Goal: Navigation & Orientation: Understand site structure

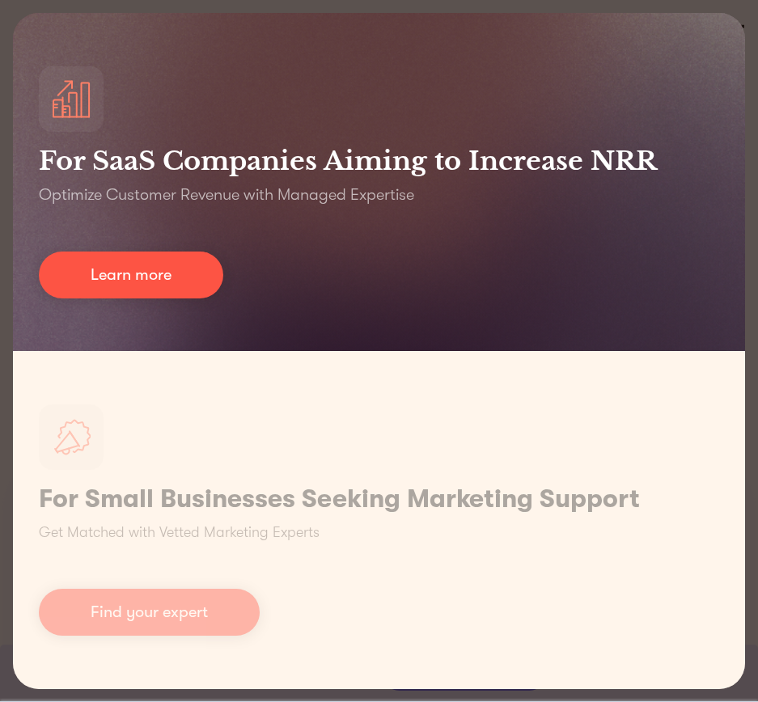
scroll to position [404, 0]
click at [496, 214] on div "For SaaS Companies Aiming to Increase NRR Optimize Customer Revenue with Manage…" at bounding box center [379, 182] width 732 height 338
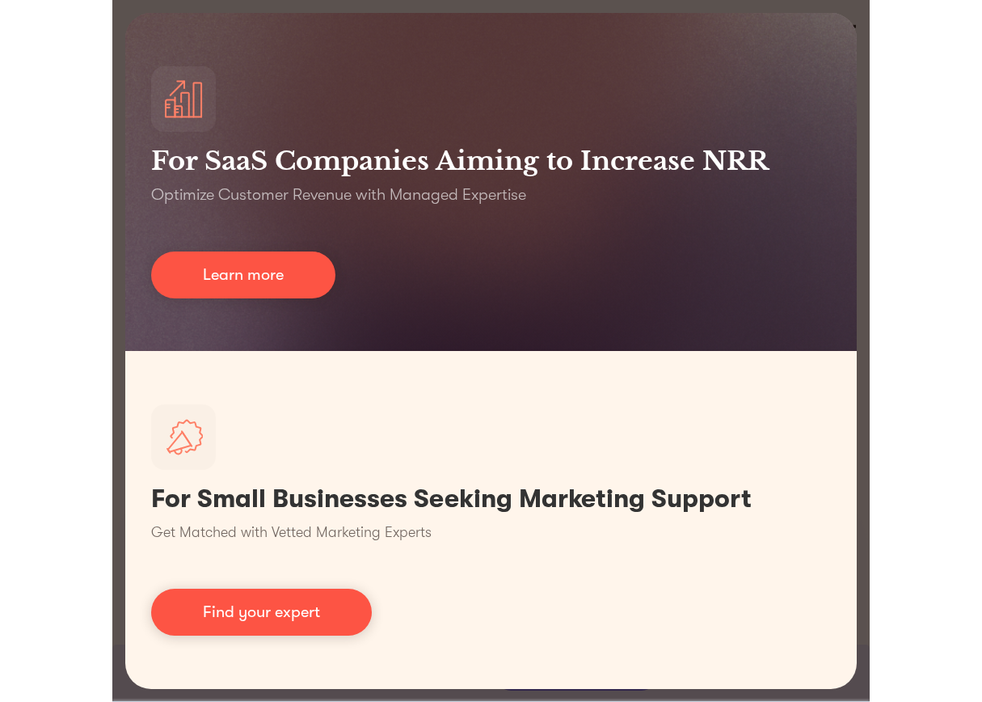
scroll to position [456, 0]
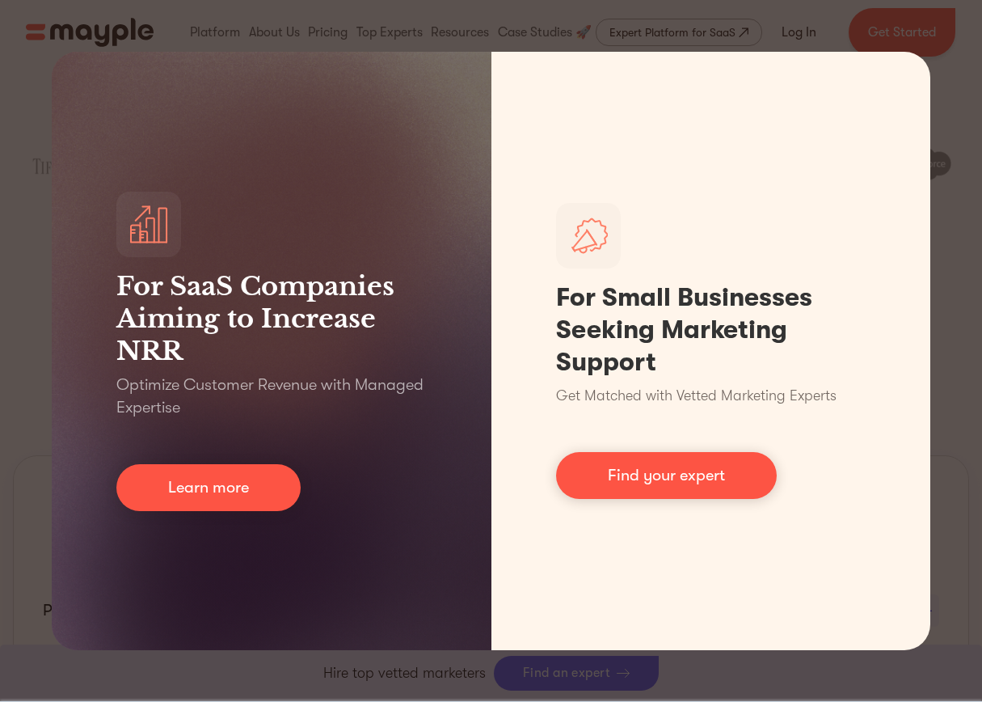
click at [757, 89] on div "For SaaS Companies Aiming to Increase NRR Optimize Customer Revenue with Manage…" at bounding box center [491, 351] width 982 height 702
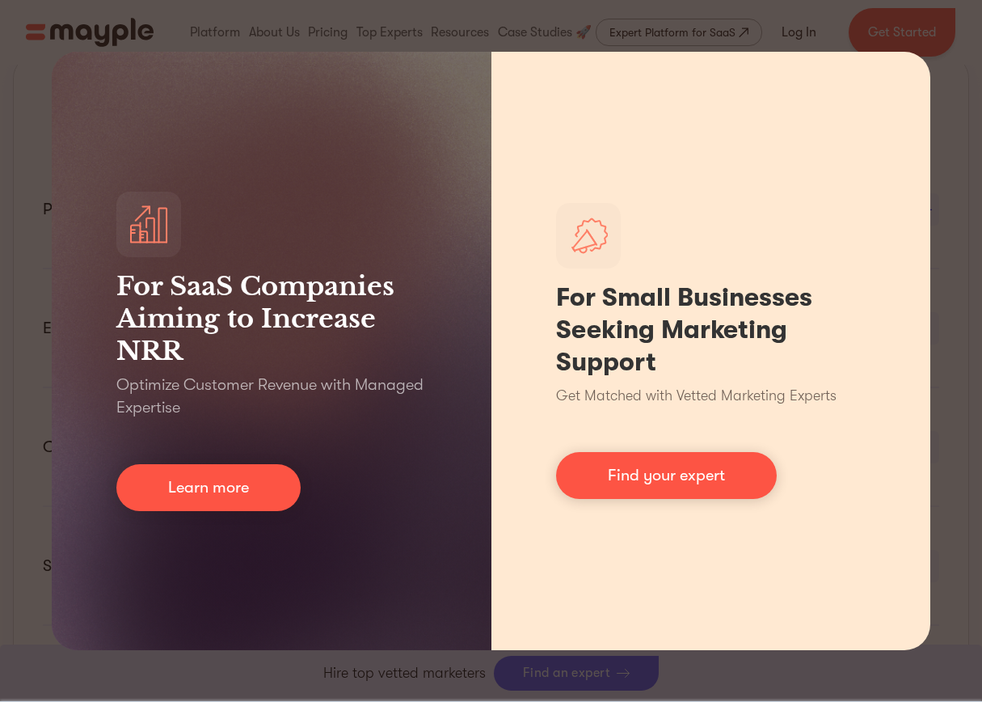
scroll to position [860, 0]
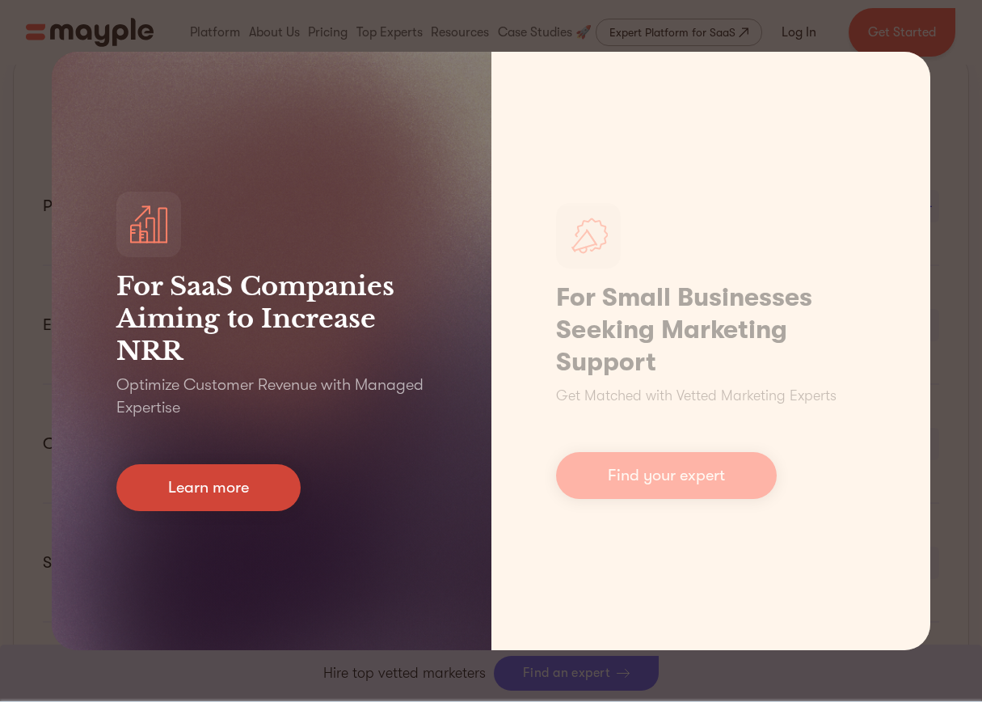
click at [219, 481] on link "Learn more" at bounding box center [208, 487] width 184 height 47
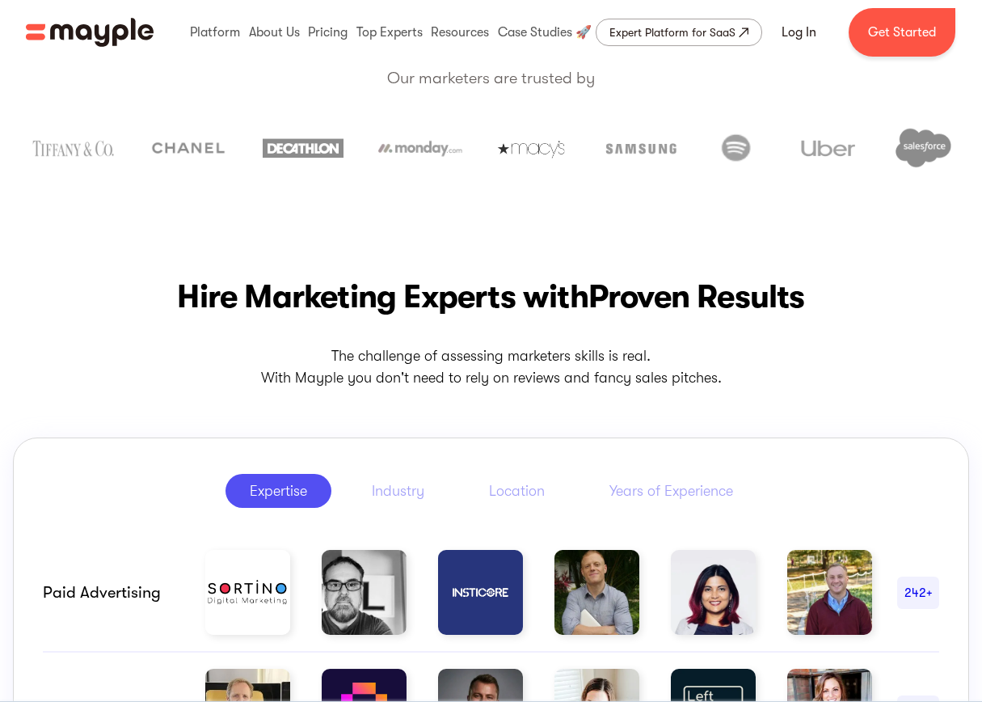
scroll to position [485, 0]
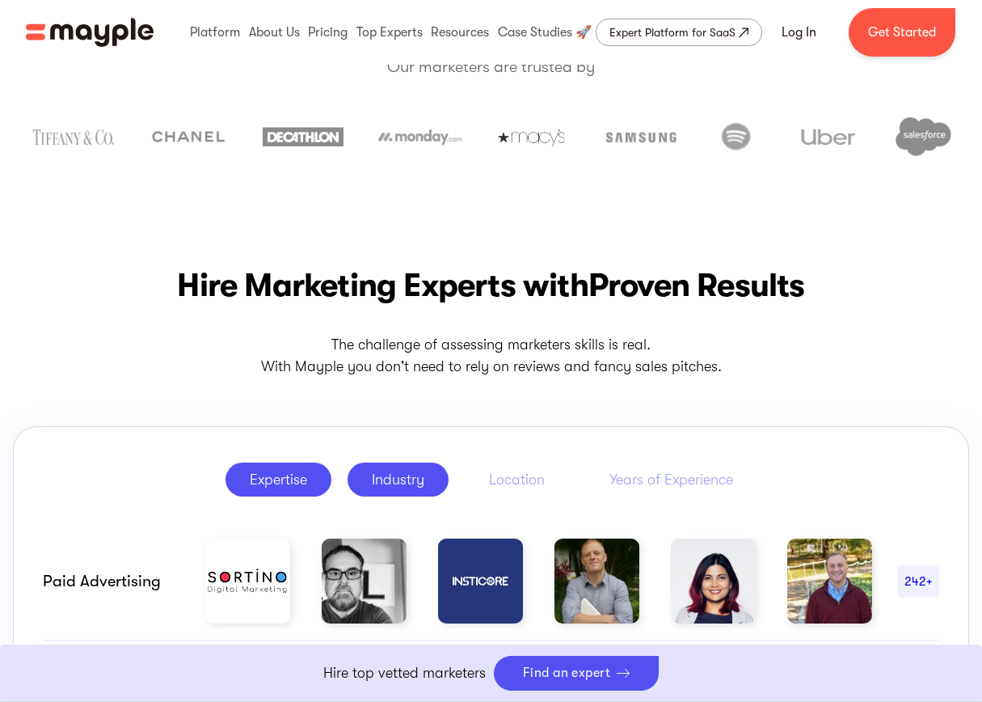
click at [409, 484] on div "Industry" at bounding box center [398, 479] width 53 height 19
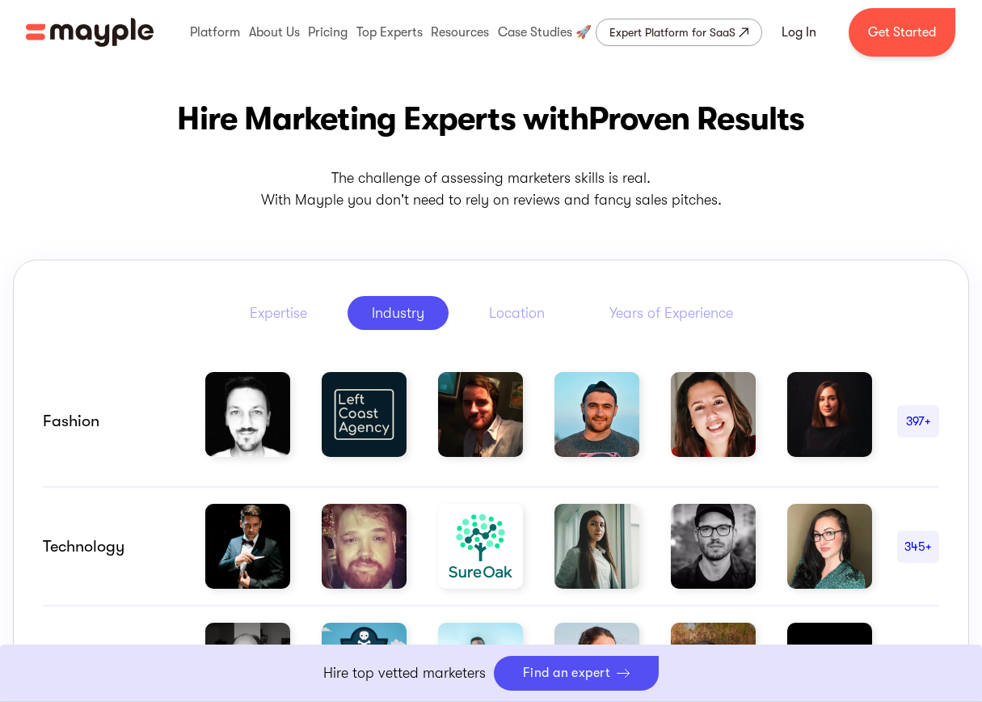
scroll to position [647, 0]
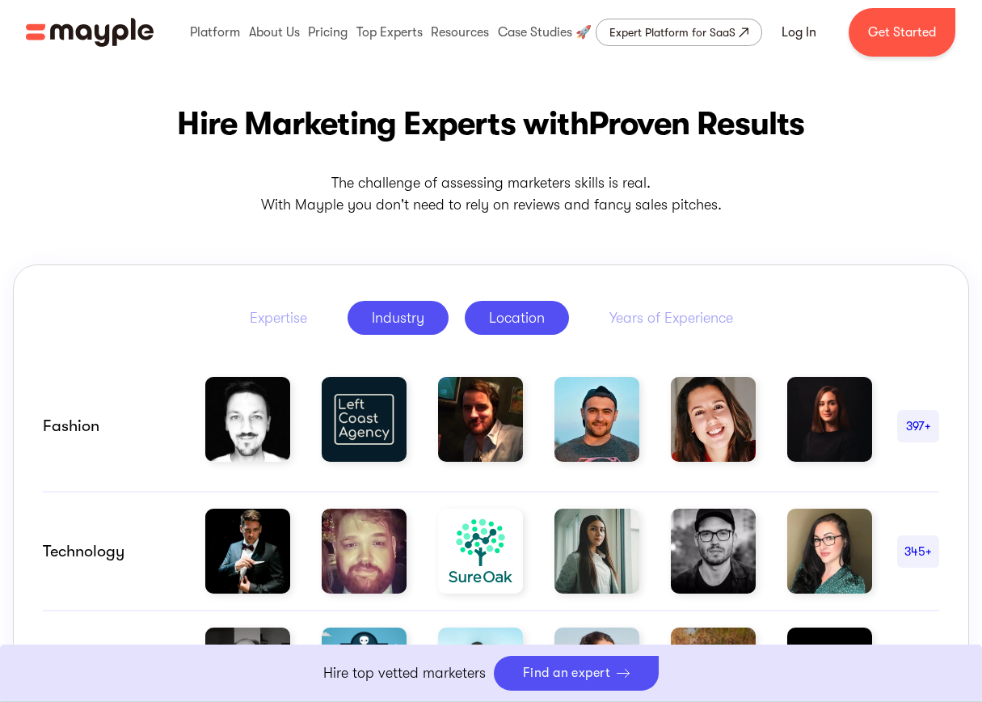
click at [496, 316] on div "Location" at bounding box center [517, 317] width 56 height 19
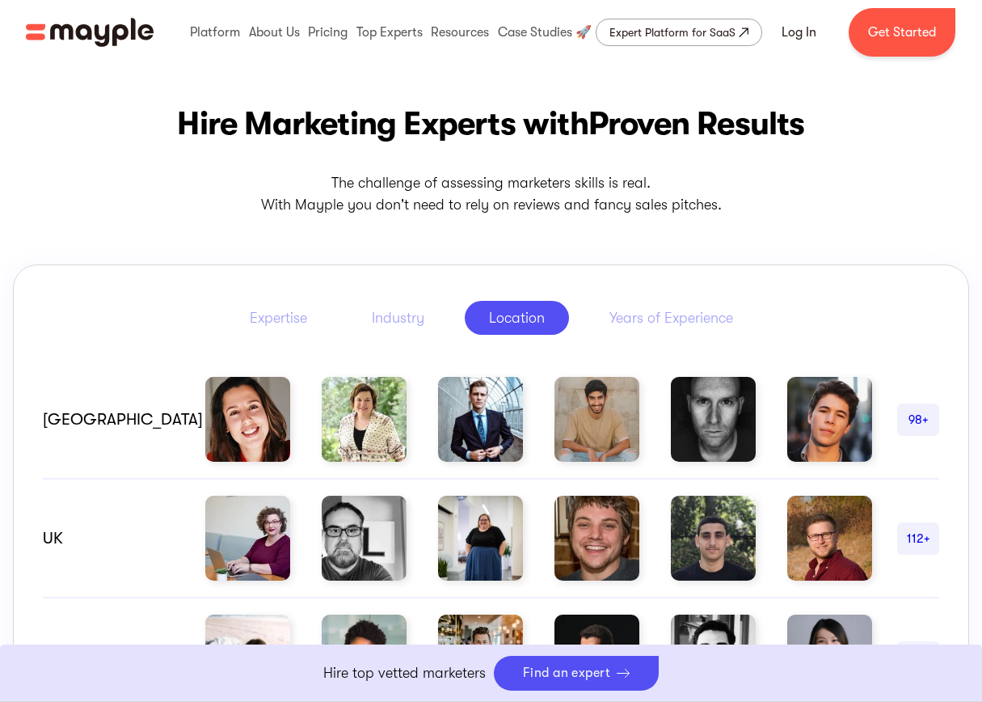
click at [684, 296] on div "Expertise Industry Location Years of Experience" at bounding box center [491, 317] width 897 height 47
click at [669, 301] on link "Years of Experience" at bounding box center [671, 318] width 172 height 34
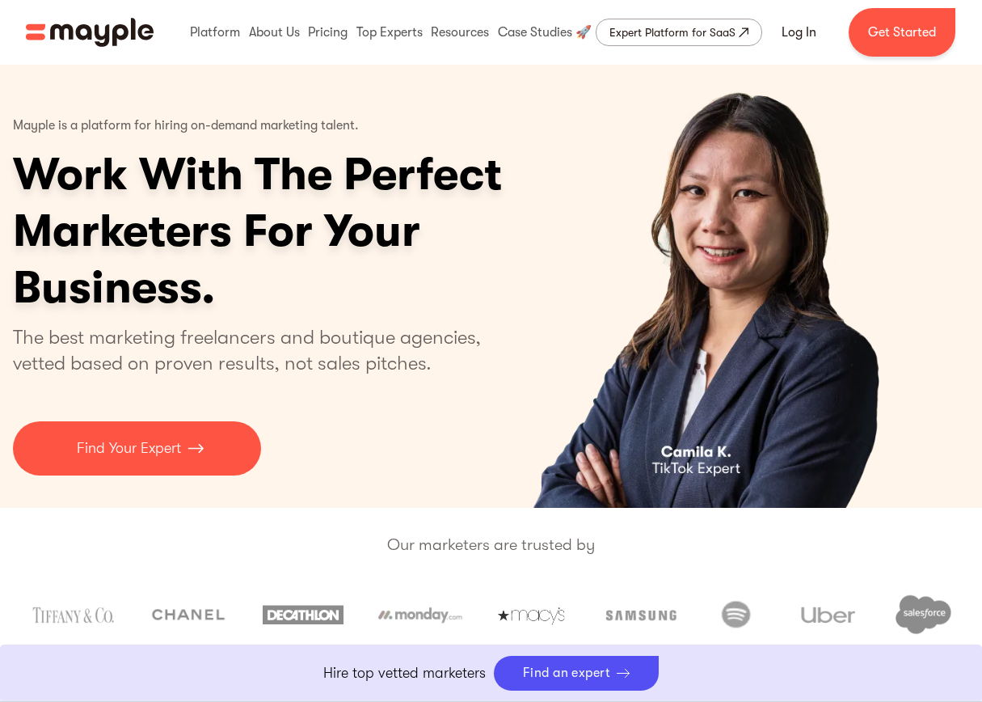
scroll to position [0, 0]
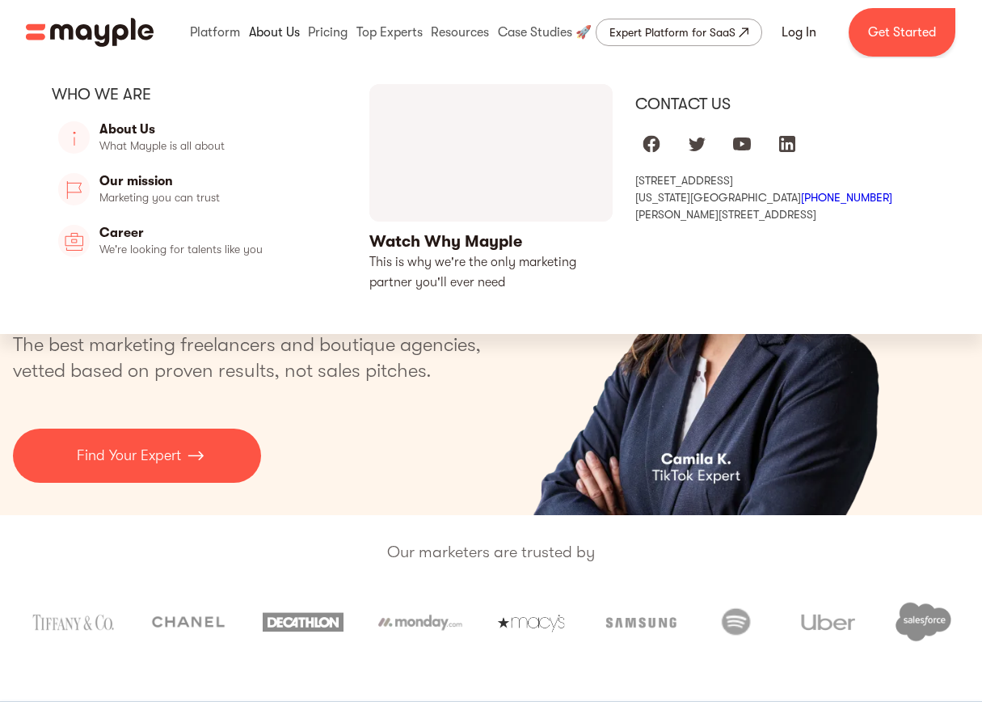
click at [274, 39] on link at bounding box center [274, 32] width 59 height 52
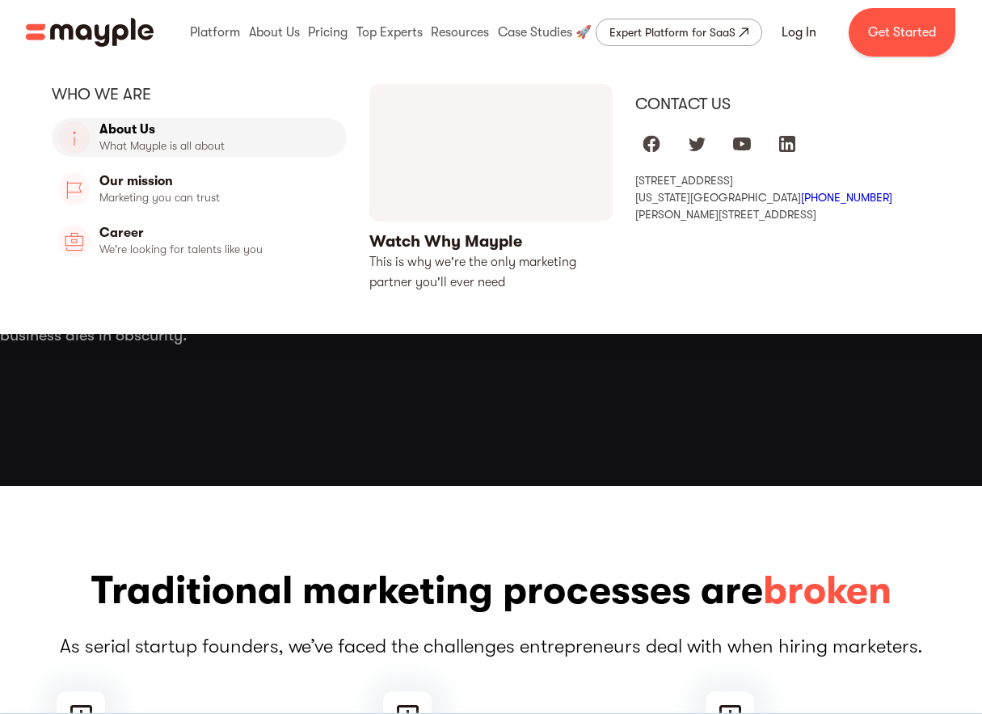
click at [188, 141] on link "About Us" at bounding box center [199, 137] width 295 height 39
